Goal: Find contact information: Find contact information

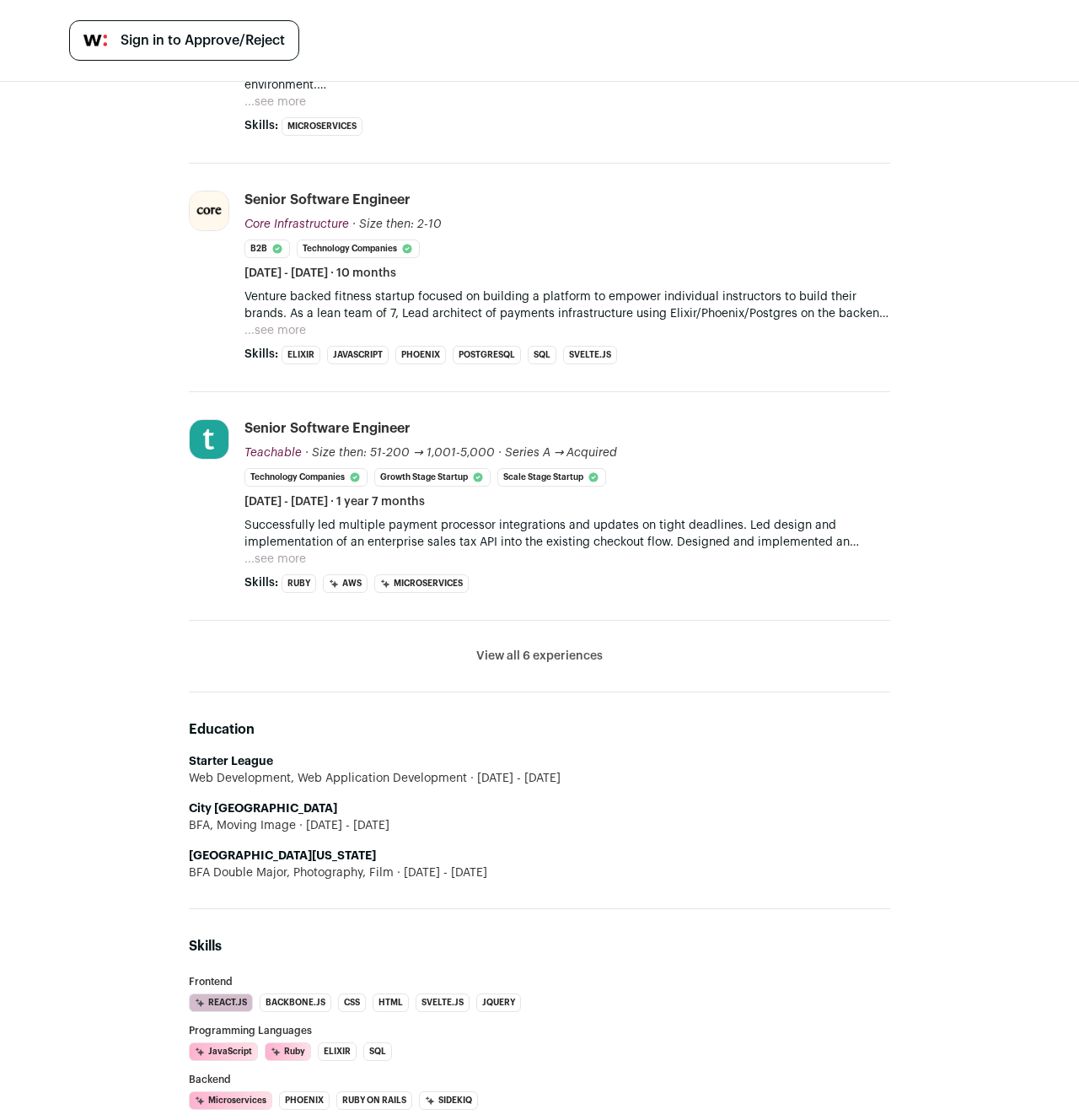
scroll to position [483, 0]
click at [258, 560] on button "...see more" at bounding box center [276, 560] width 61 height 17
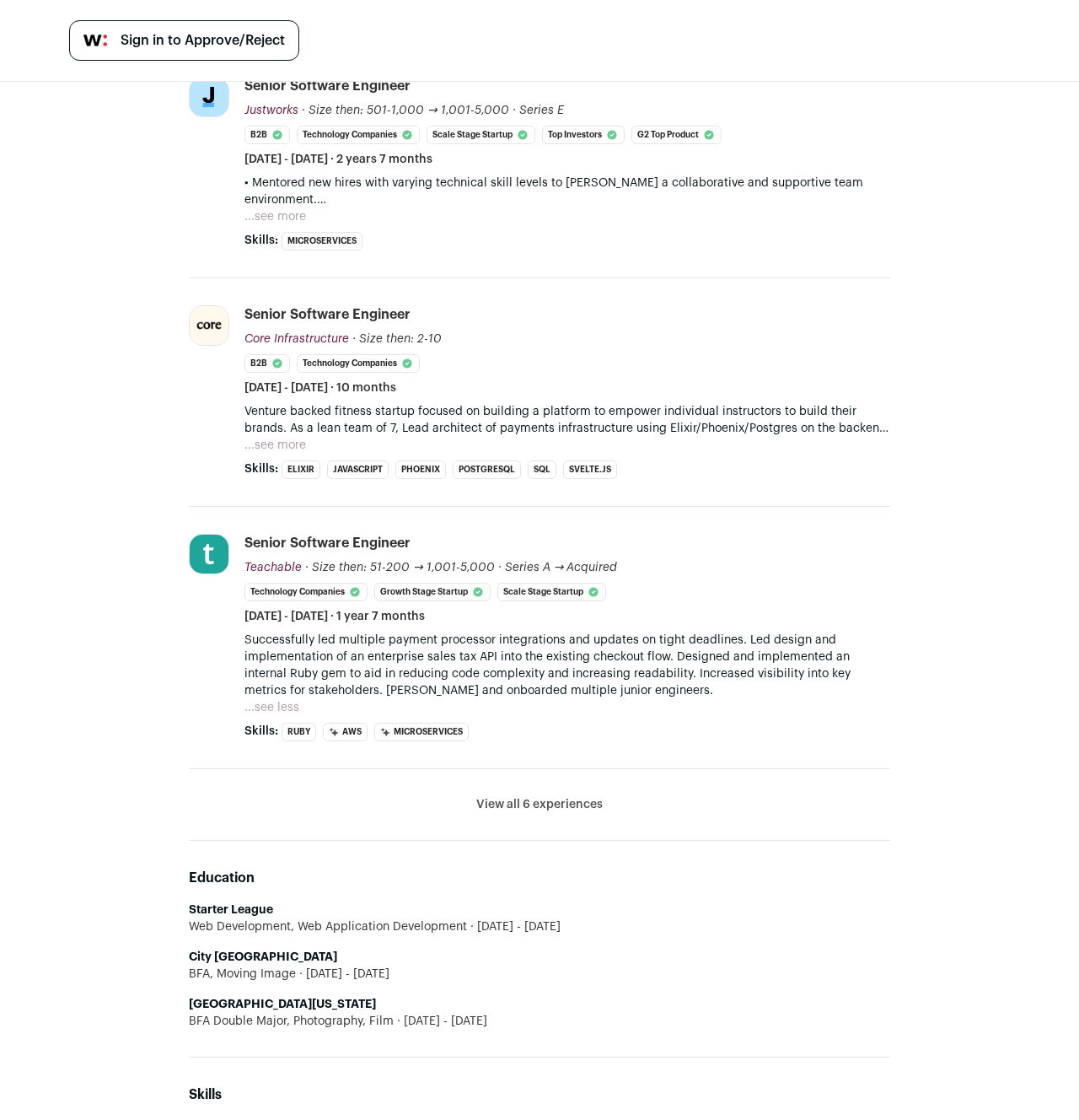
scroll to position [238, 0]
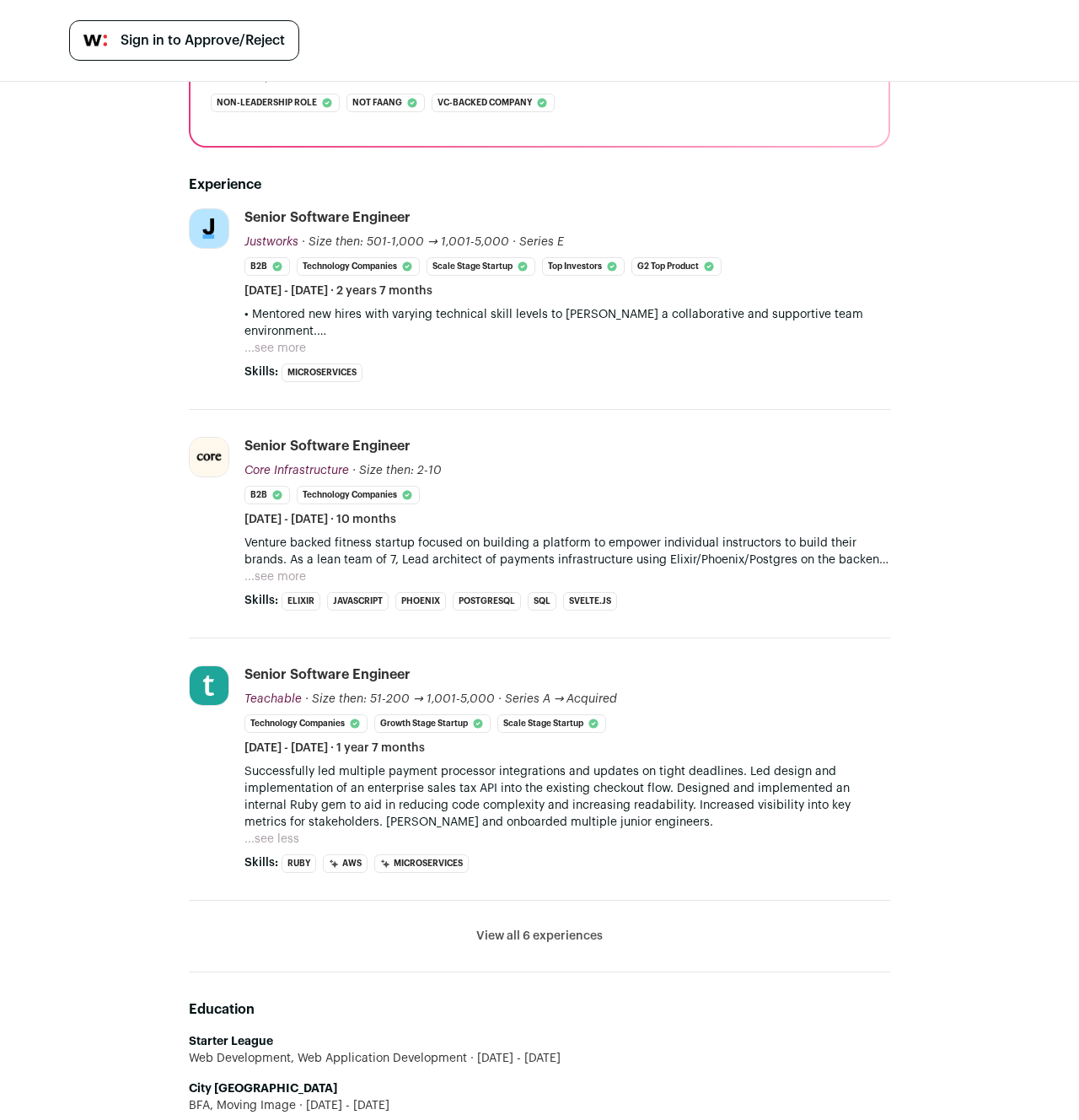
click at [279, 577] on button "...see more" at bounding box center [276, 577] width 61 height 17
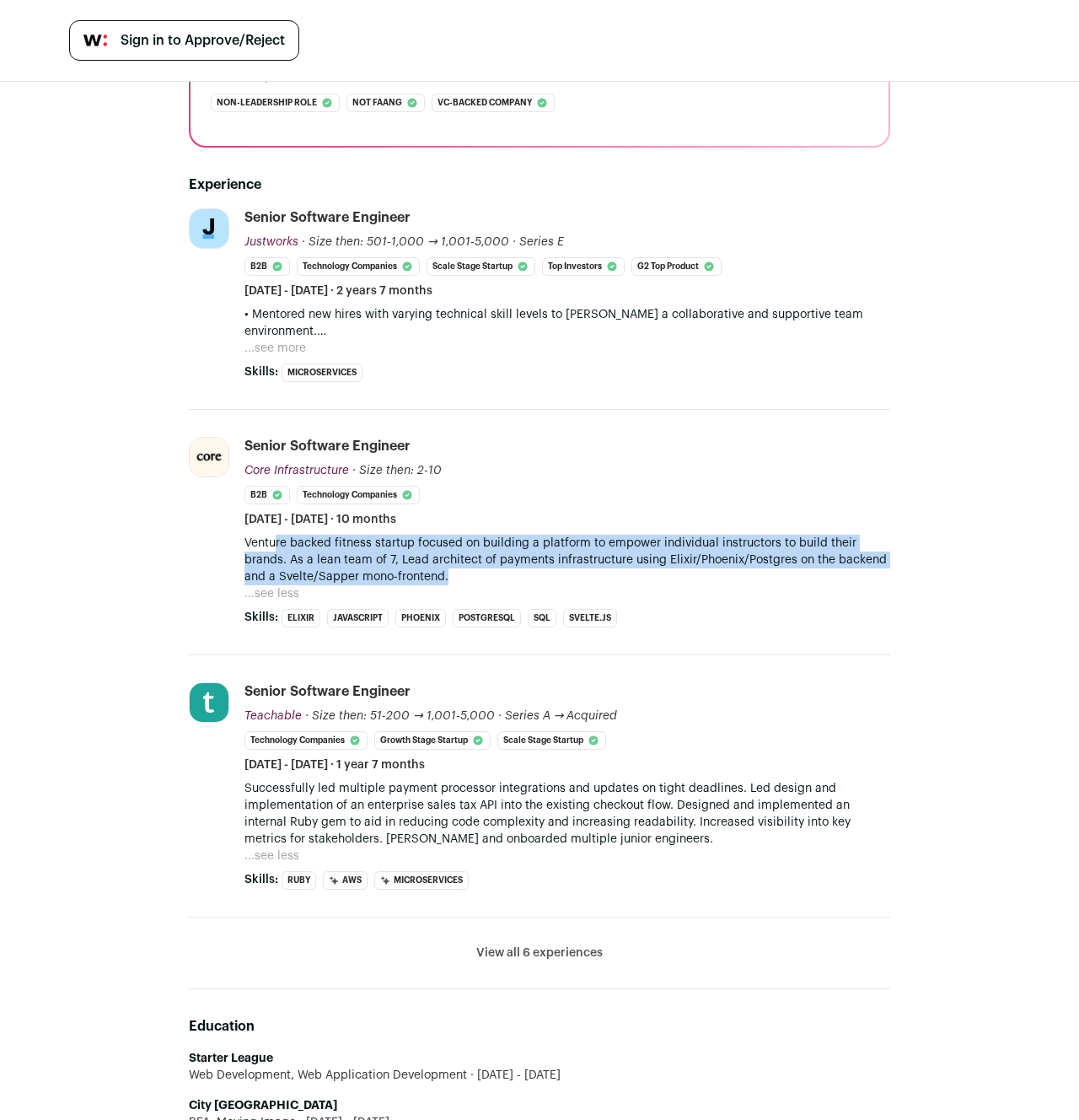
drag, startPoint x: 494, startPoint y: 575, endPoint x: 498, endPoint y: 526, distance: 49.2
click at [267, 537] on p "Venture backed fitness startup focused on building a platform to empower indivi…" at bounding box center [567, 560] width 646 height 50
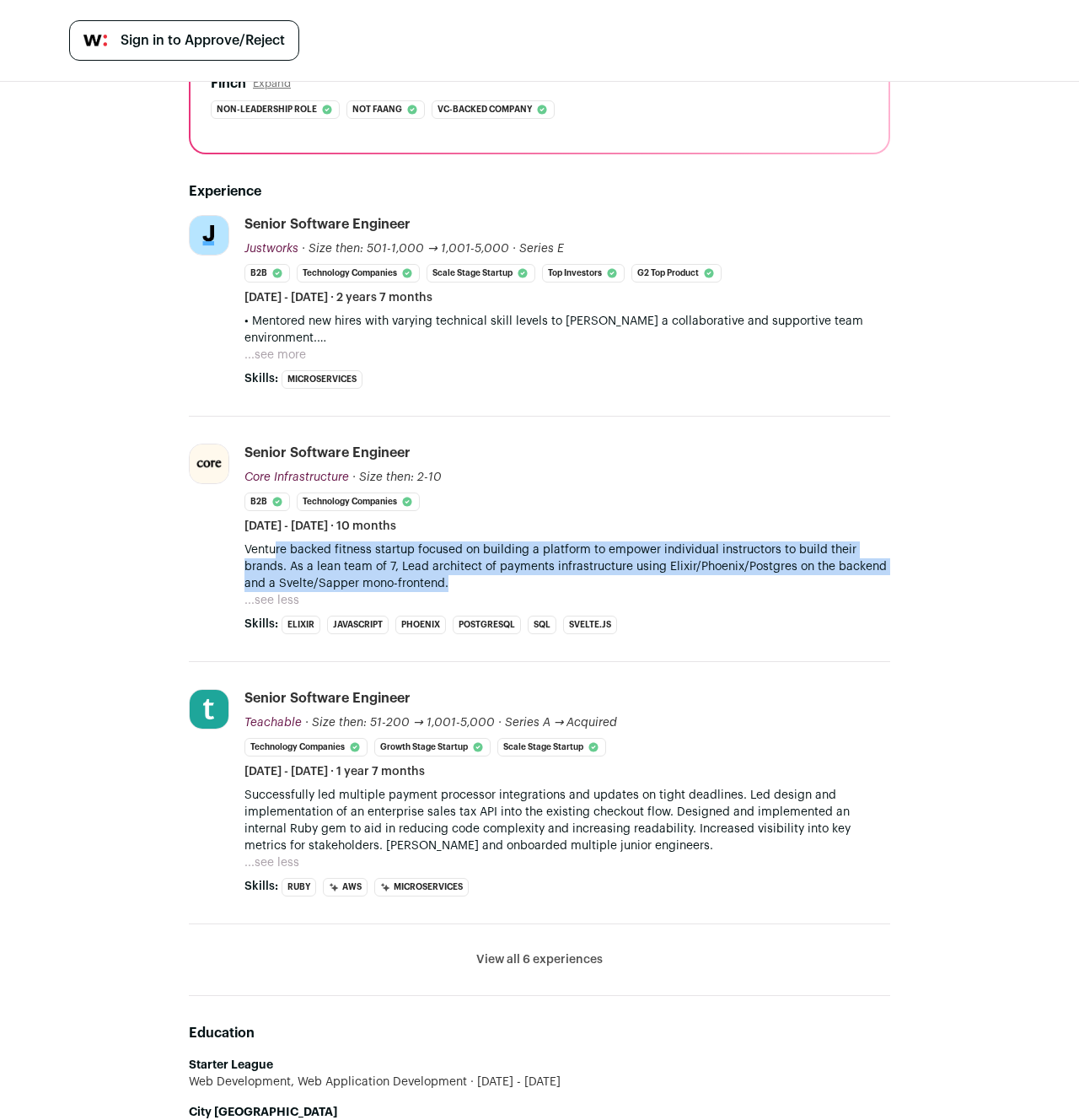
scroll to position [231, 0]
click at [284, 351] on button "...see more" at bounding box center [276, 355] width 61 height 17
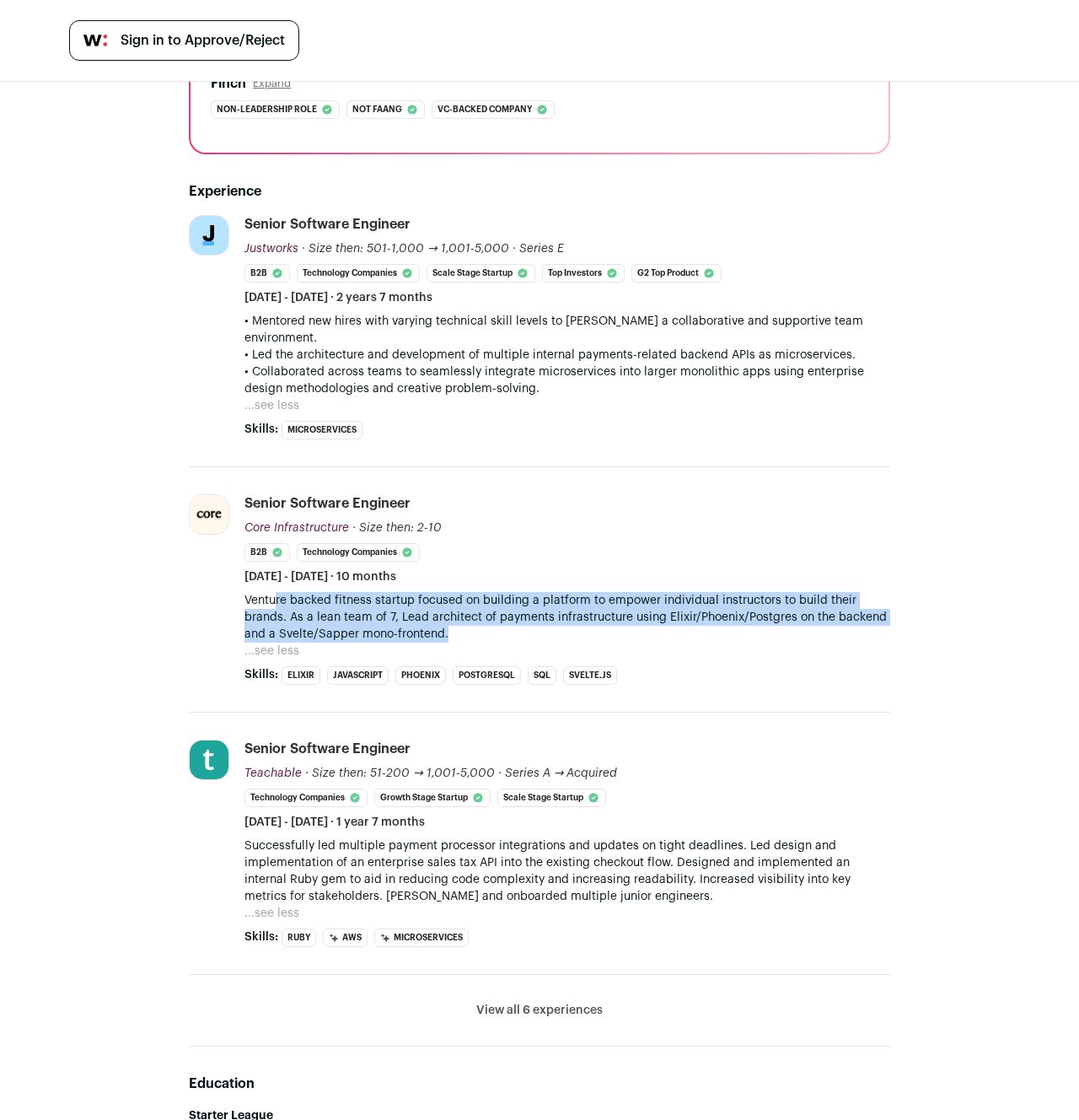
drag, startPoint x: 598, startPoint y: 372, endPoint x: 250, endPoint y: 319, distance: 352.0
click at [245, 316] on div "• Mentored new hires with varying technical skill levels to [PERSON_NAME] a col…" at bounding box center [567, 355] width 646 height 84
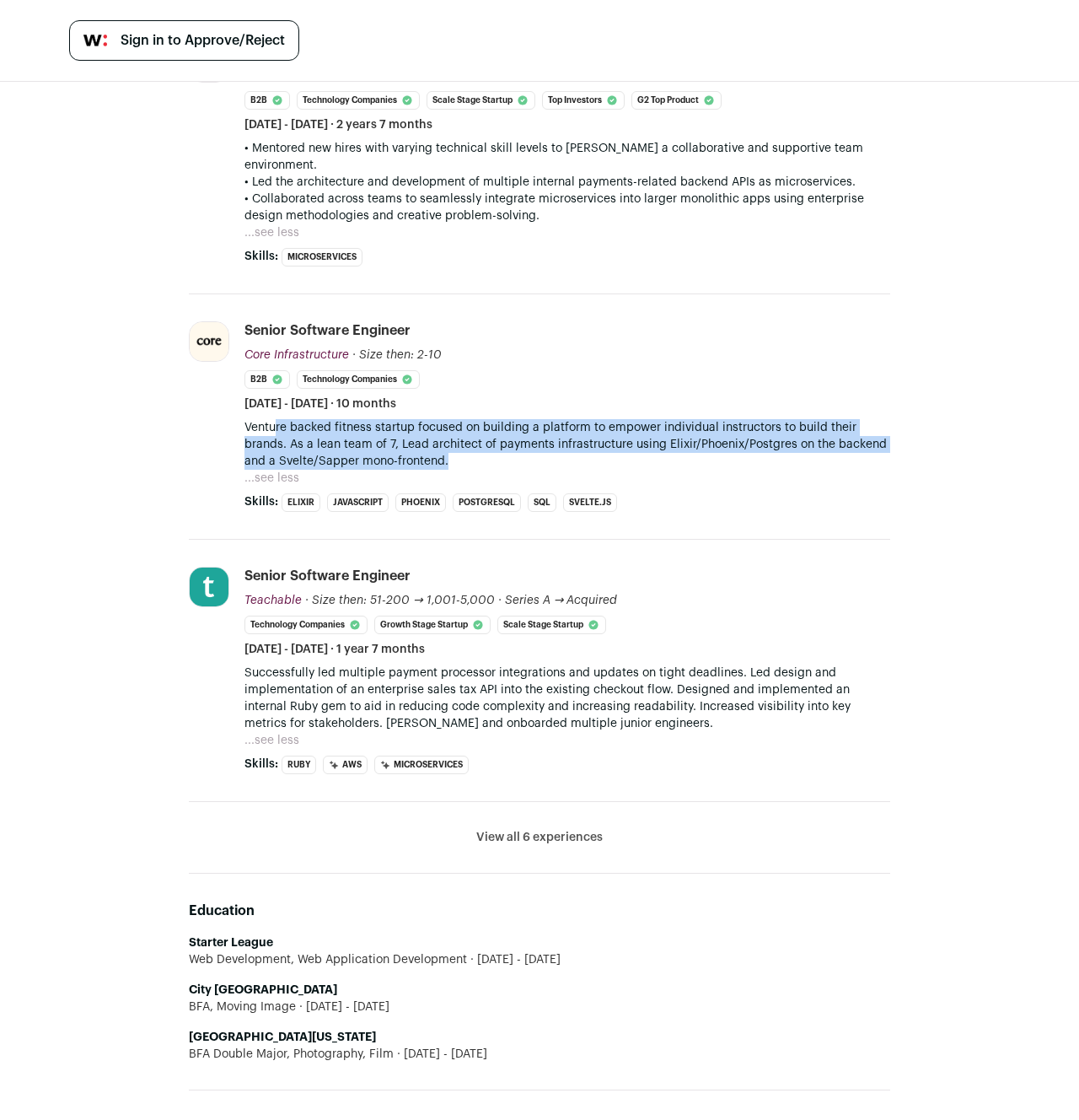
scroll to position [584, 0]
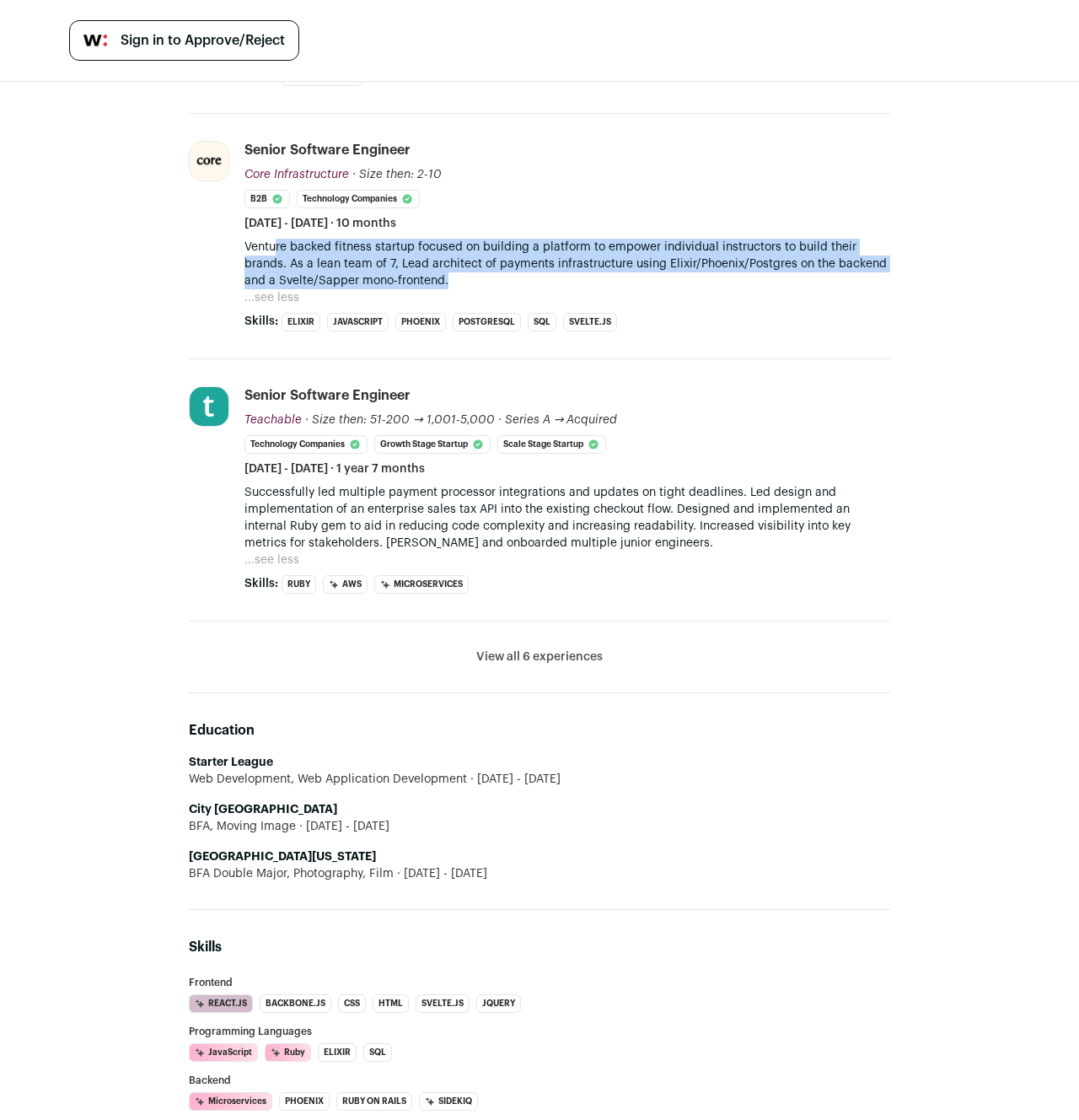
click at [554, 648] on button "View all 6 experiences" at bounding box center [540, 657] width 126 height 17
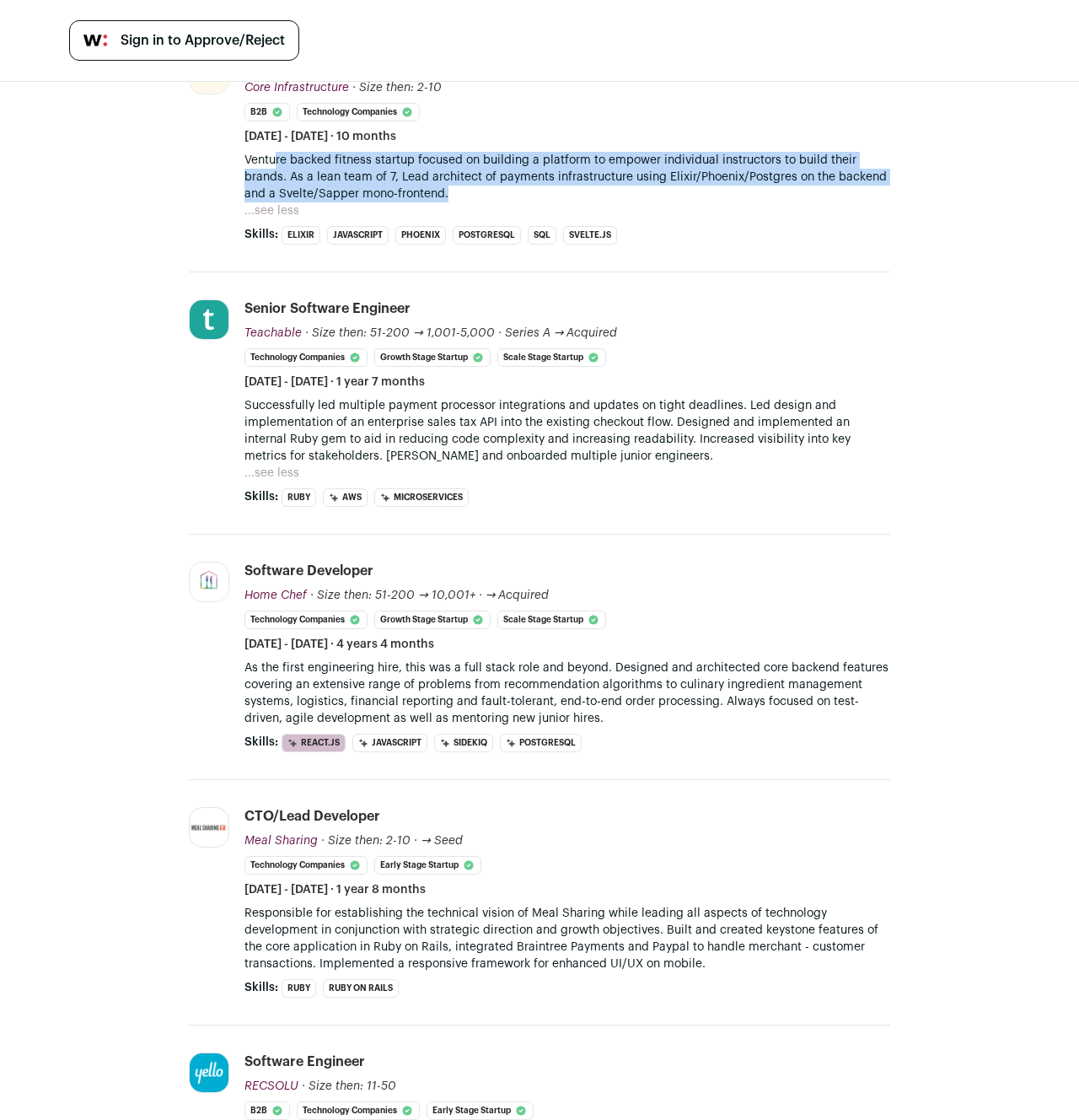
scroll to position [774, 0]
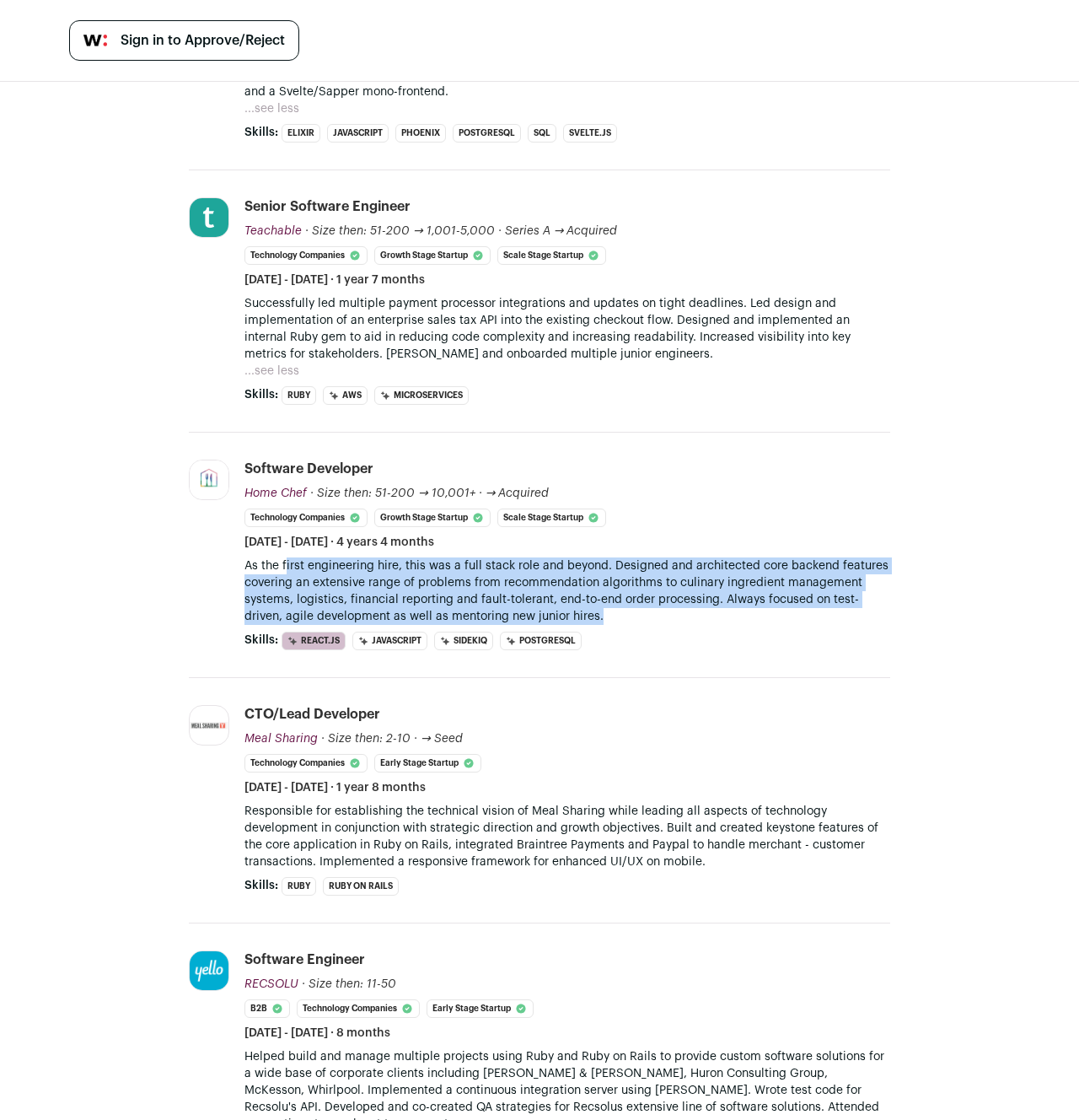
drag, startPoint x: 589, startPoint y: 612, endPoint x: 278, endPoint y: 548, distance: 317.5
click at [278, 548] on li "Software Developer Home Chef Home Chef [DOMAIN_NAME] Public / Private Private V…" at bounding box center [567, 554] width 646 height 190
click at [278, 557] on p "As the first engineering hire, this was a full stack role and beyond. Designed …" at bounding box center [567, 590] width 646 height 67
drag, startPoint x: 593, startPoint y: 587, endPoint x: 233, endPoint y: 548, distance: 362.1
click at [233, 548] on li "Home Chef [DOMAIN_NAME] Public / Private Private Valuation $200M Company size 1…" at bounding box center [539, 555] width 702 height 246
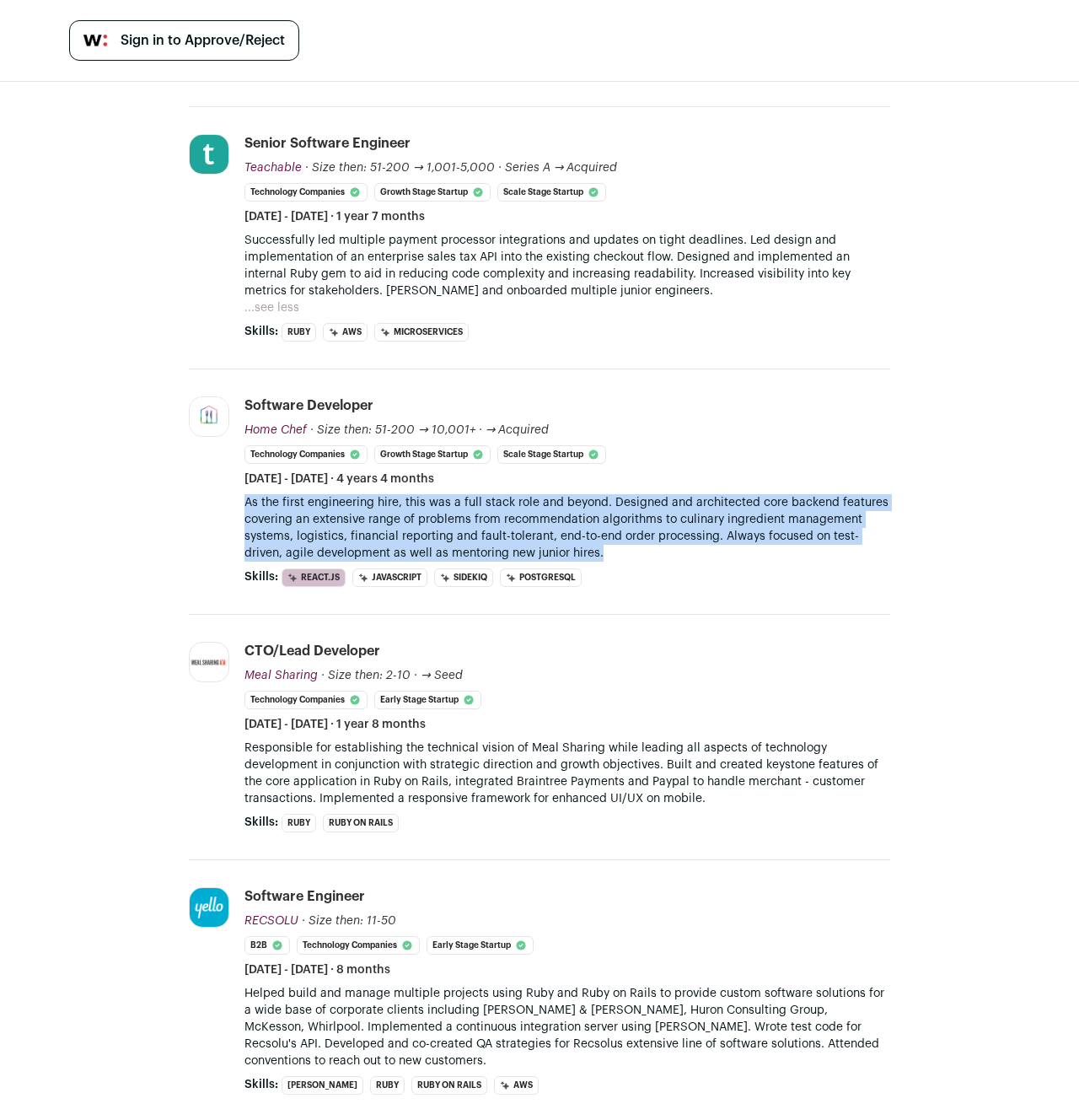
scroll to position [873, 0]
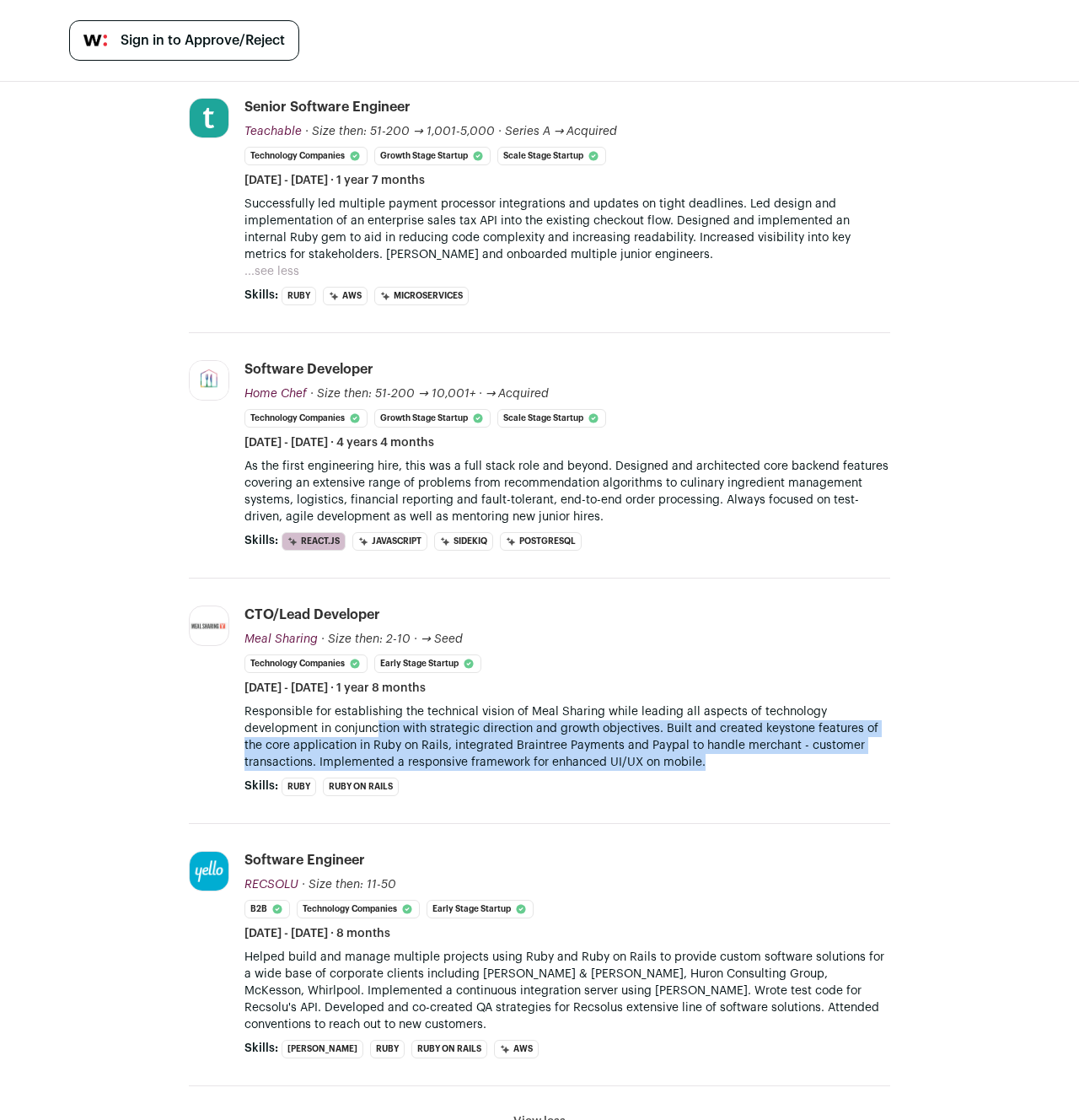
drag, startPoint x: 737, startPoint y: 747, endPoint x: 373, endPoint y: 705, distance: 366.4
click at [373, 705] on p "Responsible for establishing the technical vision of Meal Sharing while leading…" at bounding box center [567, 737] width 646 height 67
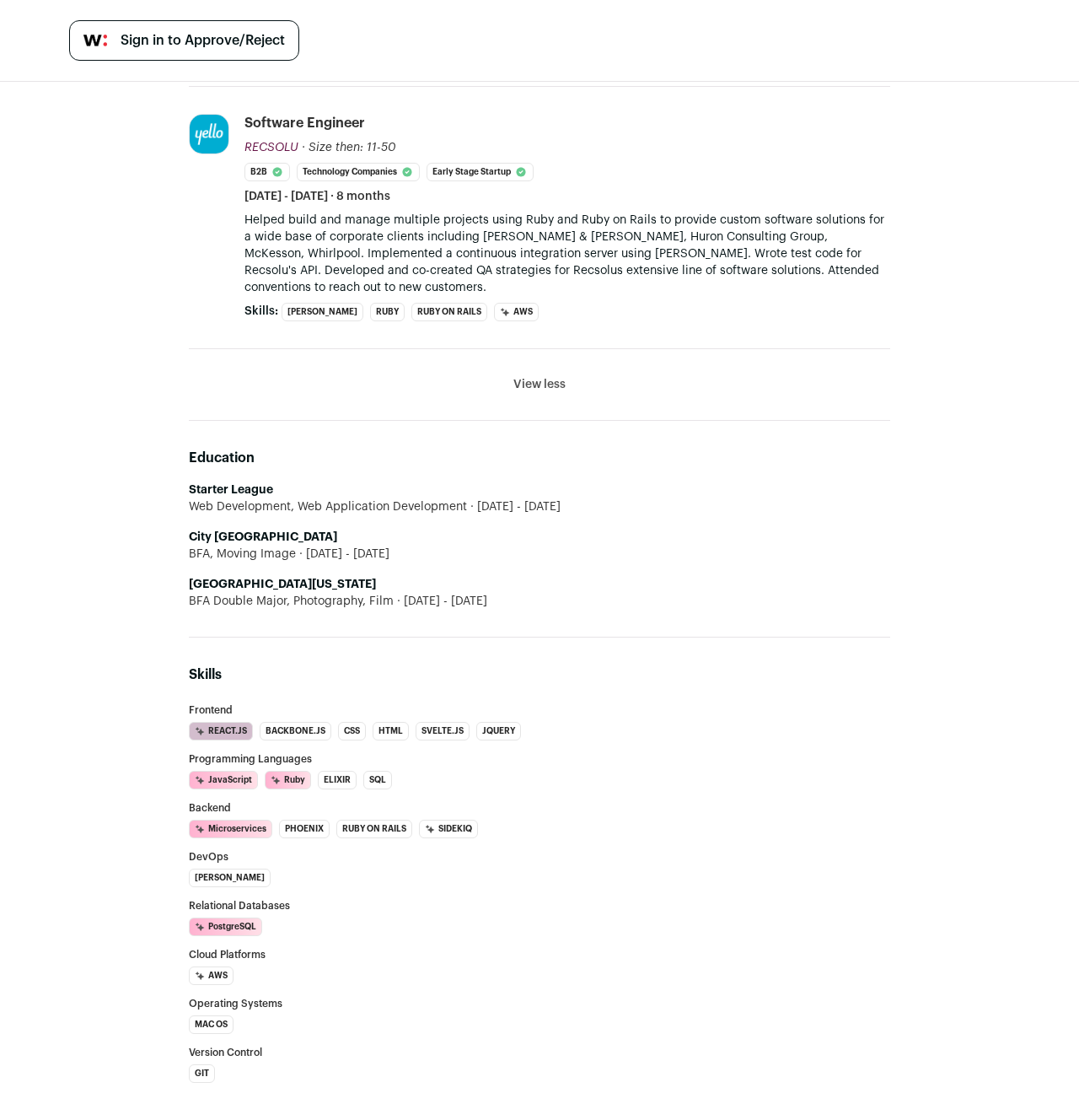
click at [679, 576] on li "[GEOGRAPHIC_DATA][US_STATE] BFA Double Major, Photography, Film [DATE] - [DATE]" at bounding box center [539, 593] width 702 height 34
drag, startPoint x: 342, startPoint y: 567, endPoint x: 129, endPoint y: 559, distance: 213.2
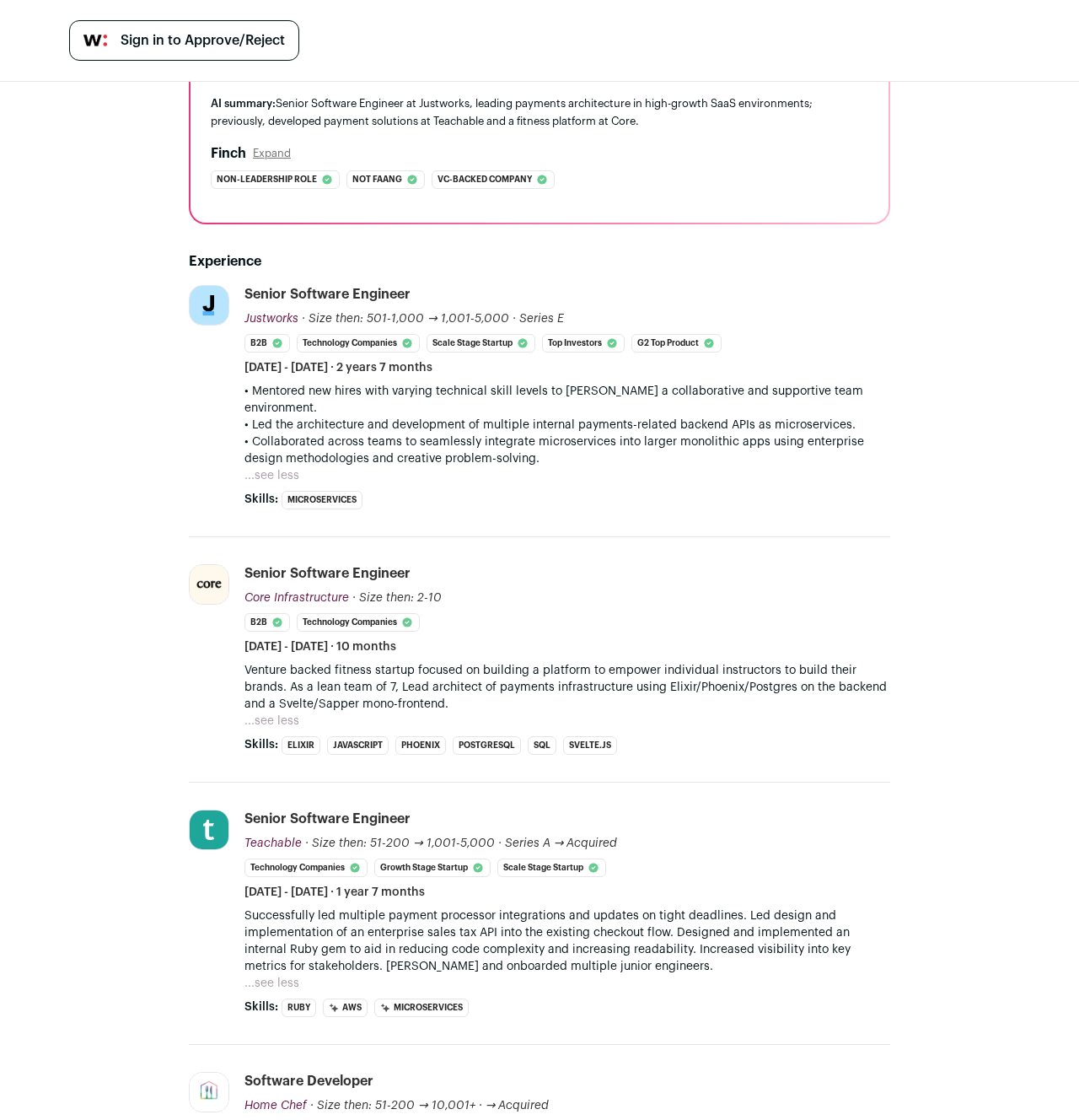
scroll to position [0, 0]
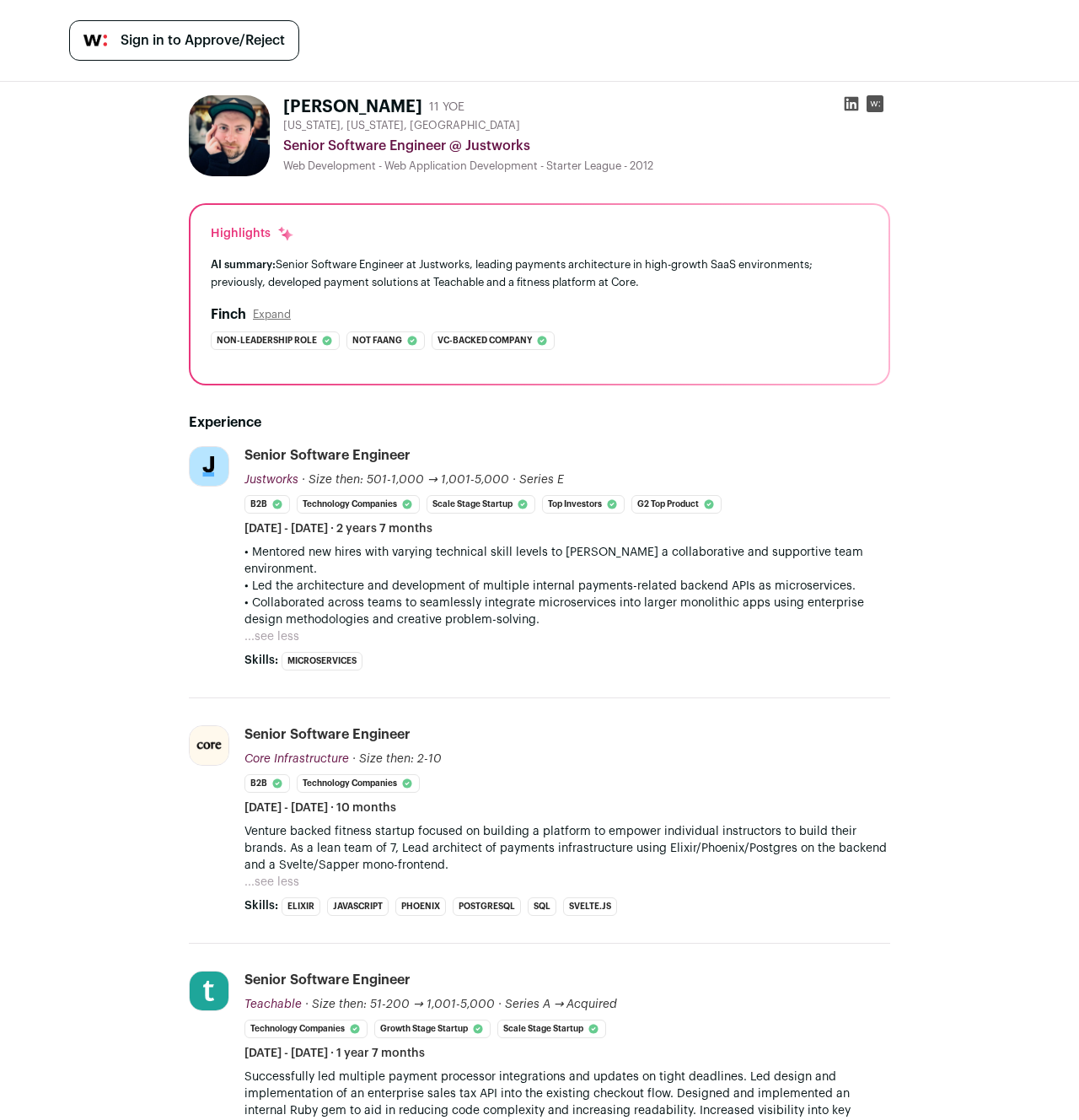
click at [844, 104] on icon at bounding box center [852, 104] width 17 height 17
